Goal: Task Accomplishment & Management: Use online tool/utility

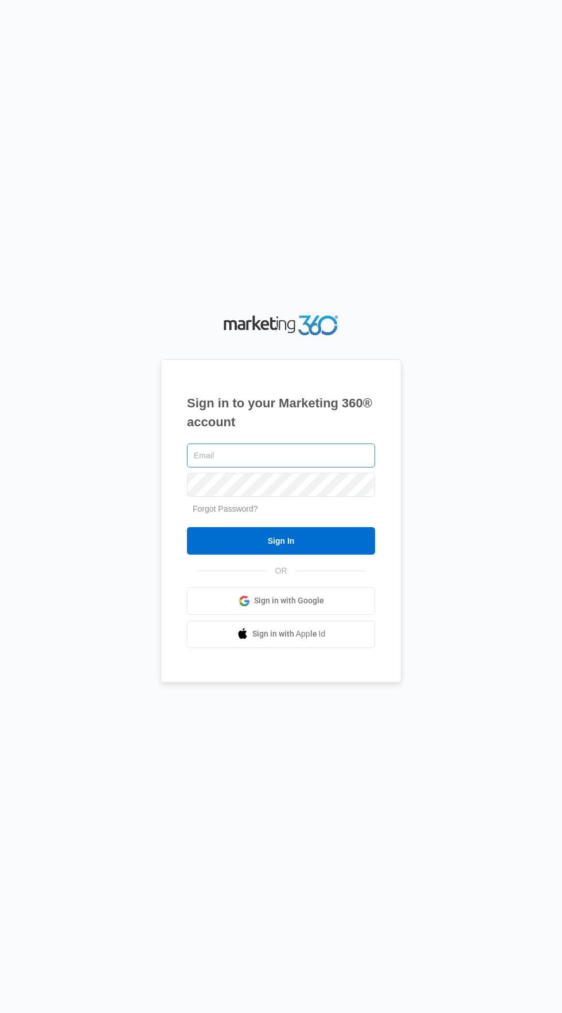
click at [343, 468] on input "text" at bounding box center [281, 455] width 188 height 24
type input "[EMAIL_ADDRESS][DOMAIN_NAME]"
click at [187, 527] on input "Sign In" at bounding box center [281, 541] width 188 height 28
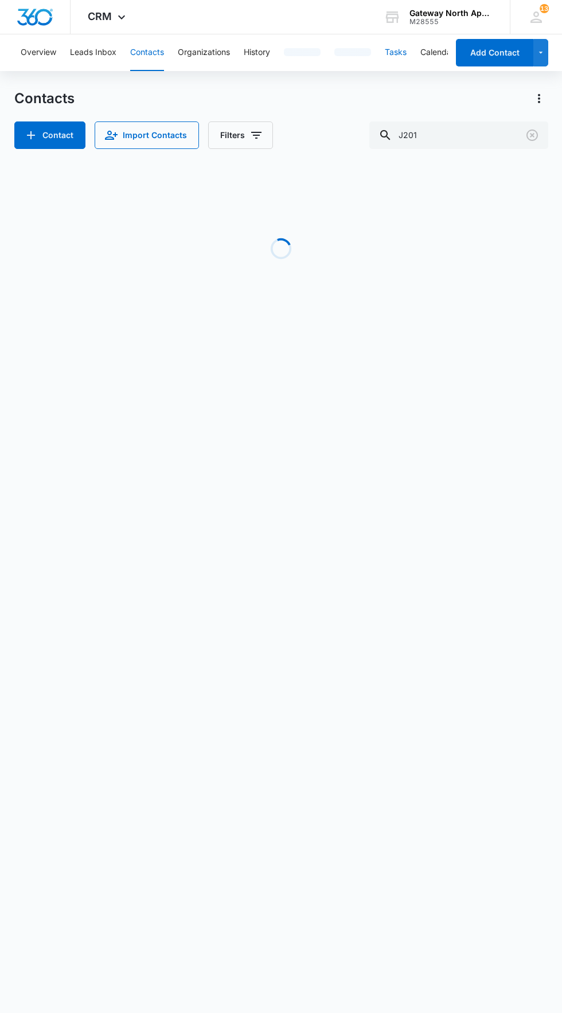
click at [401, 52] on button "Tasks" at bounding box center [395, 52] width 22 height 37
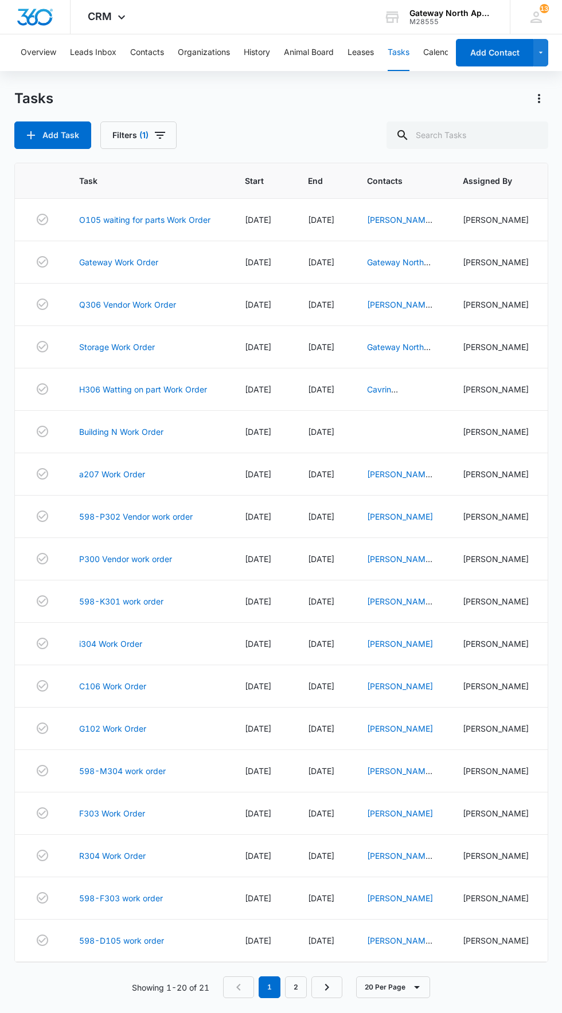
scroll to position [15, 0]
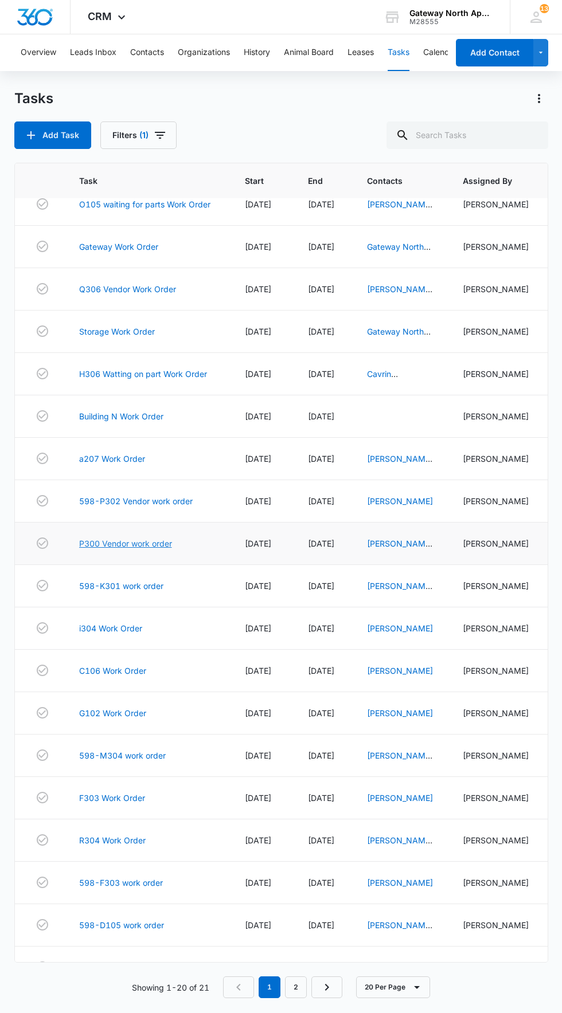
click at [156, 549] on link "P300 Vendor work order" at bounding box center [125, 543] width 93 height 12
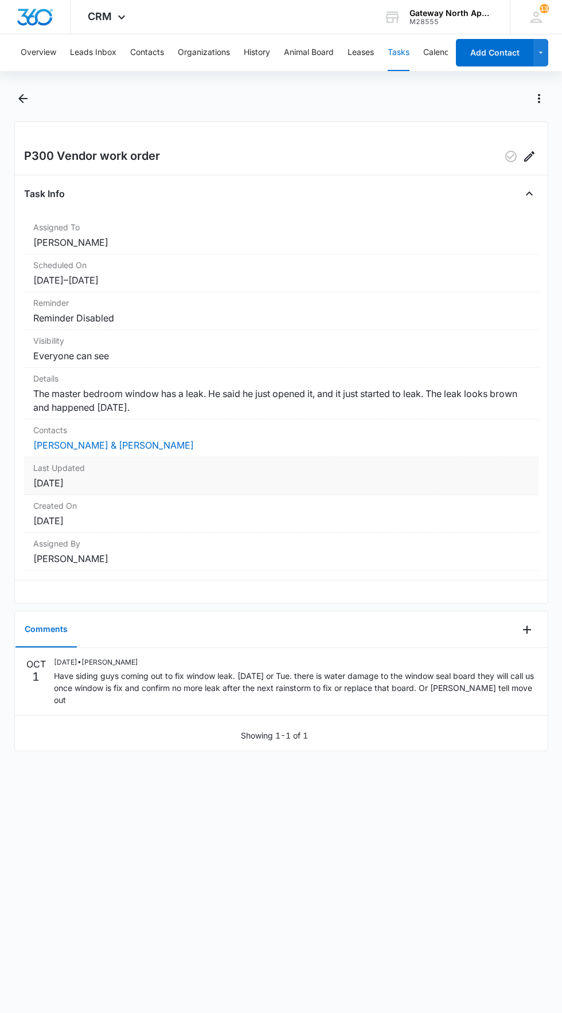
click at [86, 466] on dt "Last Updated" at bounding box center [281, 468] width 496 height 12
click at [118, 441] on link "[PERSON_NAME] & [PERSON_NAME]" at bounding box center [113, 444] width 160 height 11
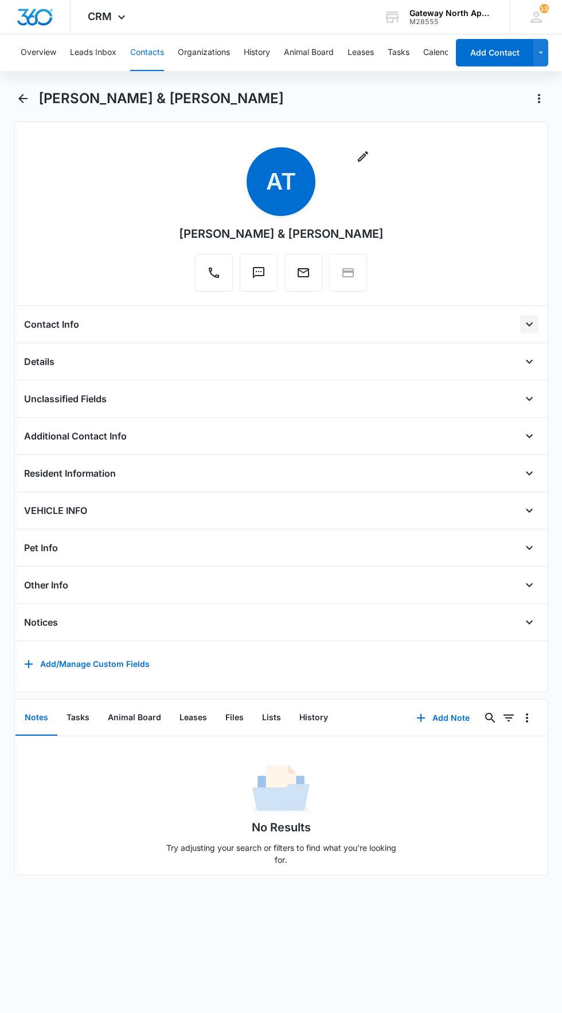
click at [529, 325] on icon "Open" at bounding box center [528, 325] width 7 height 4
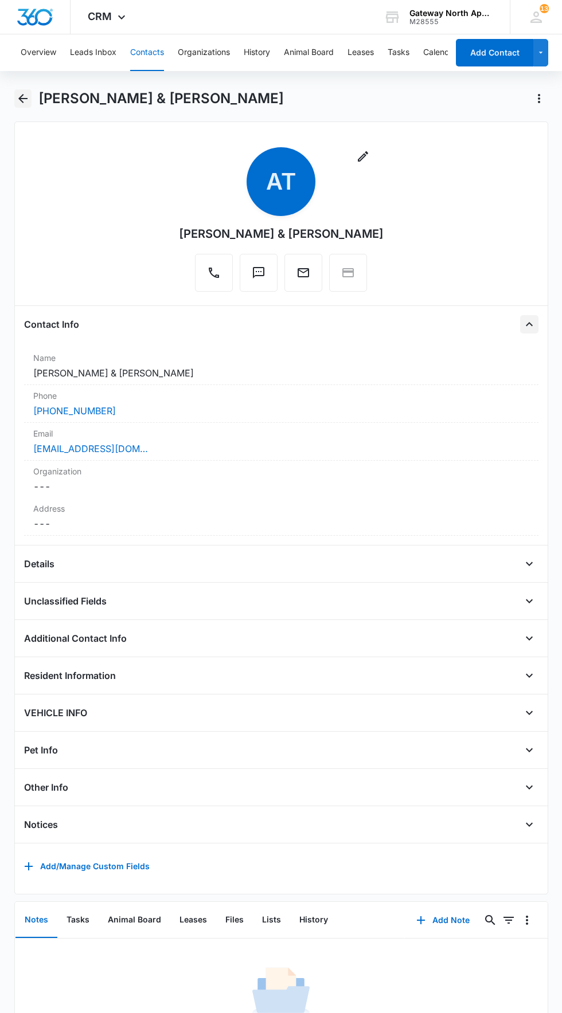
click at [23, 99] on icon "Back" at bounding box center [22, 98] width 9 height 9
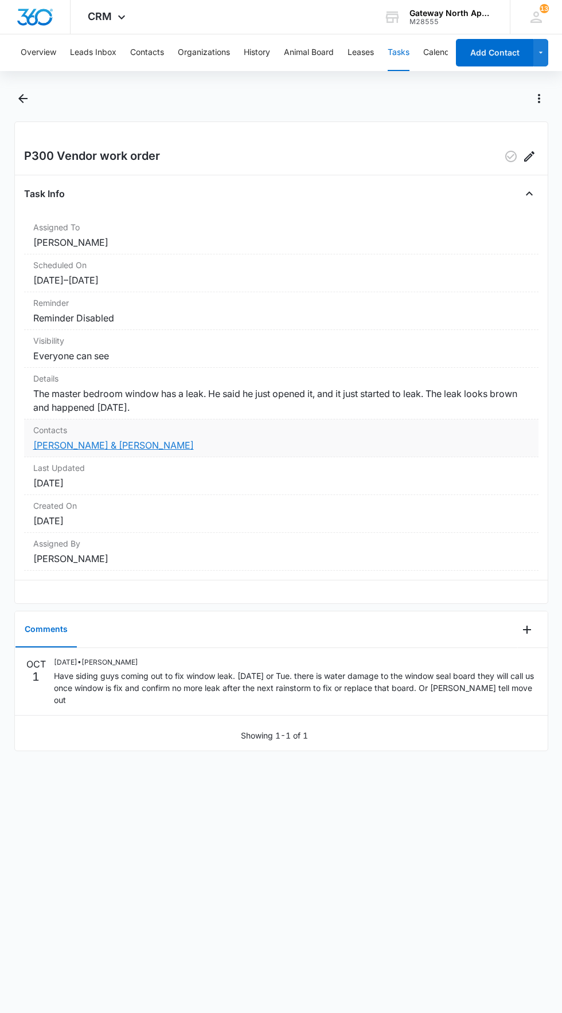
click at [145, 442] on link "[PERSON_NAME] & [PERSON_NAME]" at bounding box center [113, 444] width 160 height 11
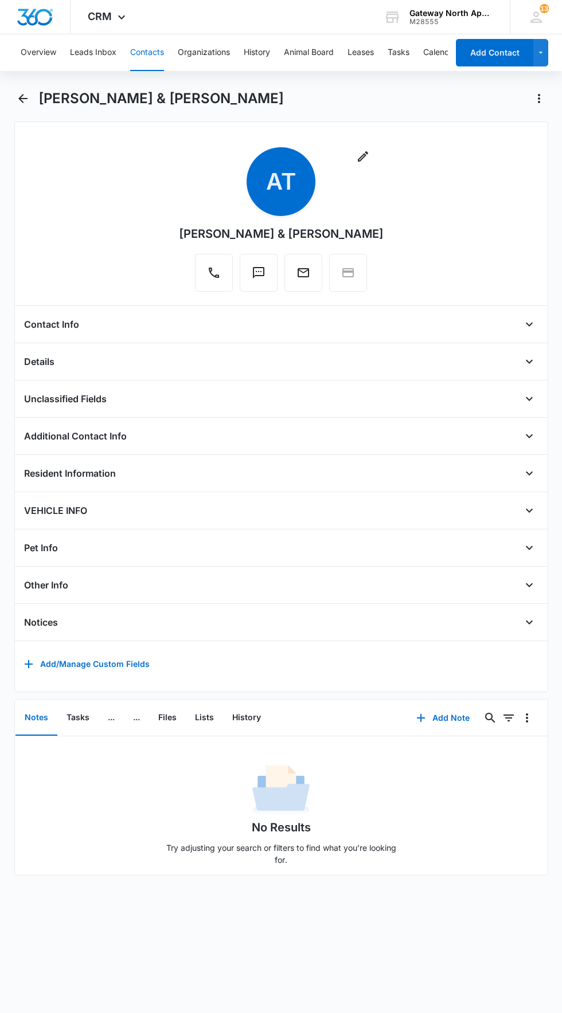
scroll to position [11, 0]
click at [22, 92] on icon "Back" at bounding box center [23, 99] width 14 height 14
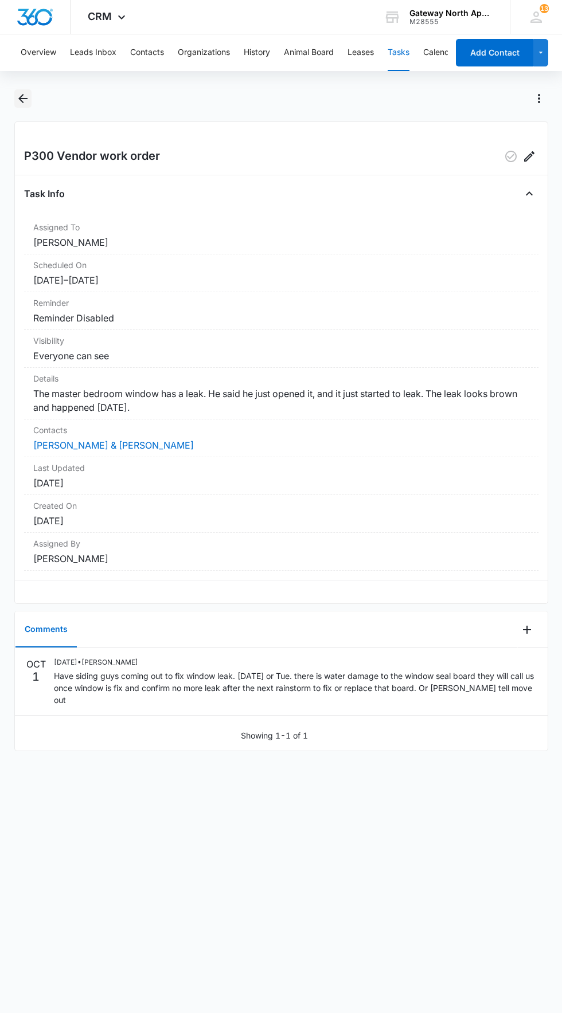
click at [22, 99] on icon "Back" at bounding box center [22, 98] width 9 height 9
